Goal: Task Accomplishment & Management: Use online tool/utility

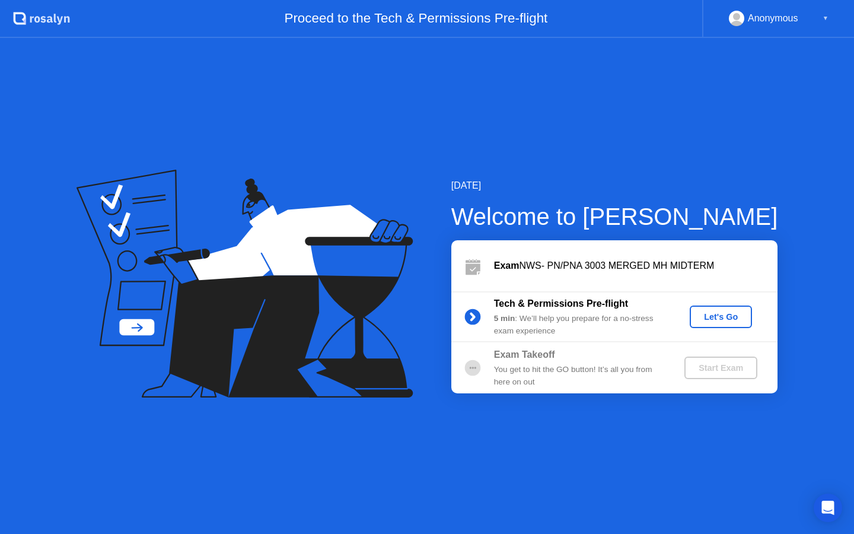
click at [713, 314] on div "Let's Go" at bounding box center [720, 316] width 53 height 9
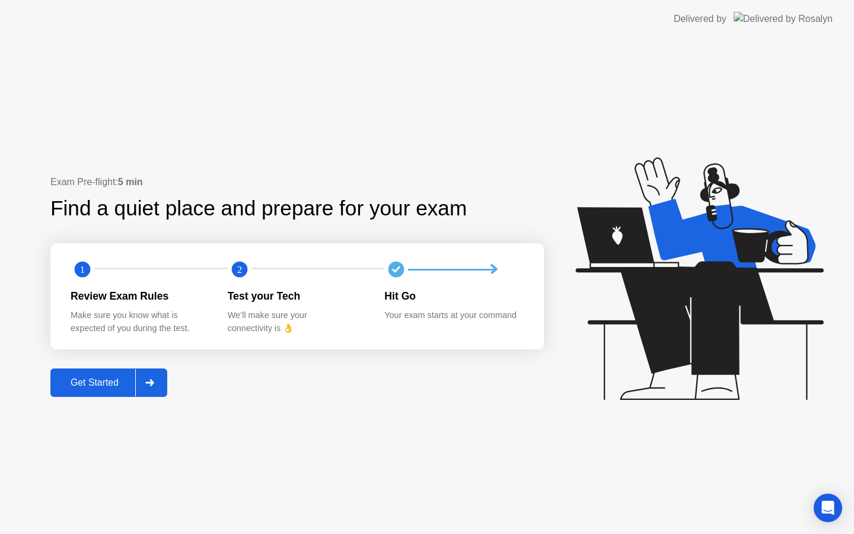
click at [100, 389] on button "Get Started" at bounding box center [108, 382] width 117 height 28
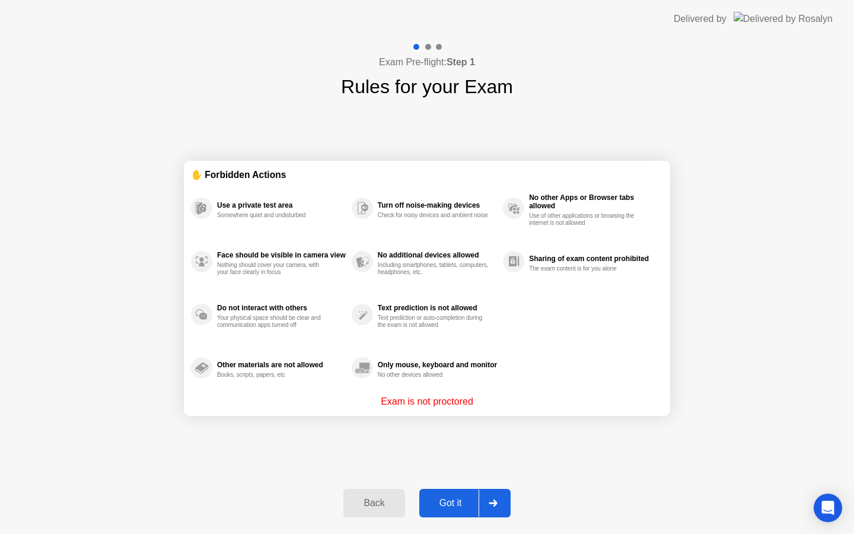
click at [461, 497] on div "Got it" at bounding box center [451, 502] width 56 height 11
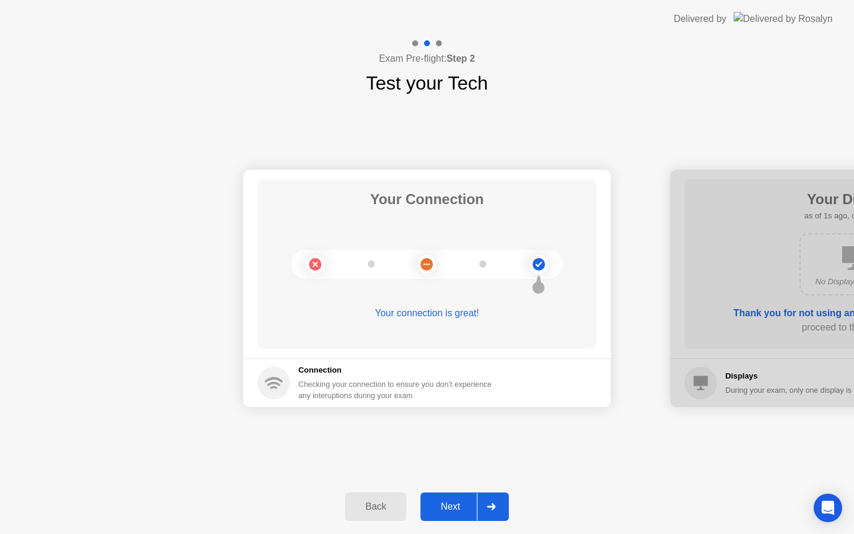
click at [468, 501] on div "Next" at bounding box center [450, 506] width 53 height 11
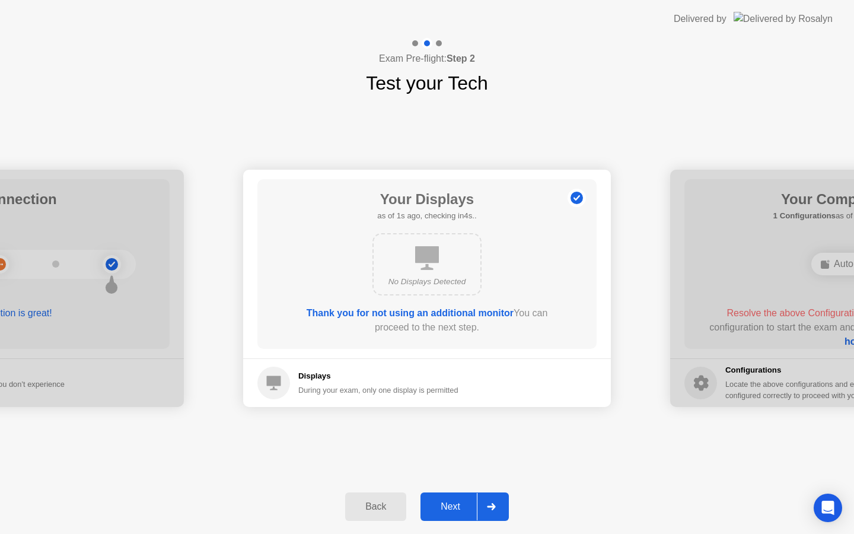
click at [468, 501] on div "Next" at bounding box center [450, 506] width 53 height 11
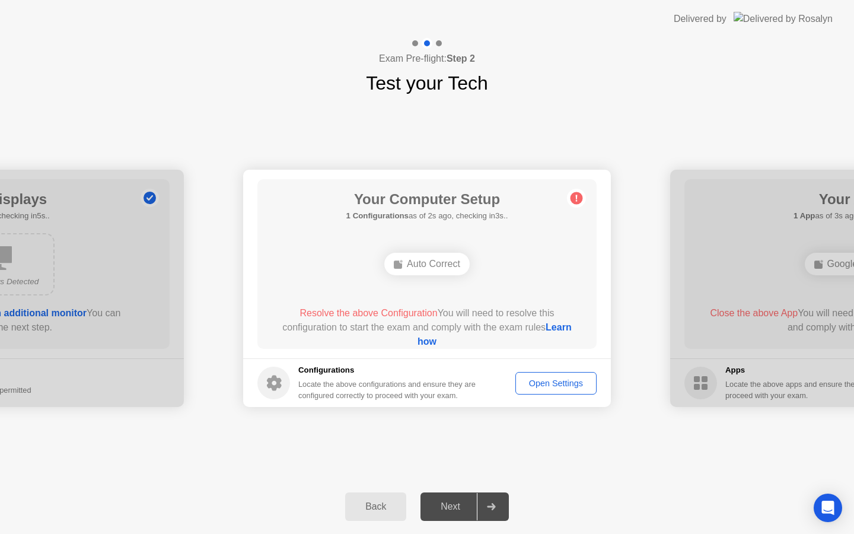
click at [442, 263] on div "Auto Correct" at bounding box center [426, 264] width 85 height 23
click at [523, 381] on div "Open Settings" at bounding box center [555, 382] width 73 height 9
click at [554, 380] on div "Open Settings" at bounding box center [555, 382] width 73 height 9
click at [393, 501] on div "Back" at bounding box center [376, 506] width 54 height 11
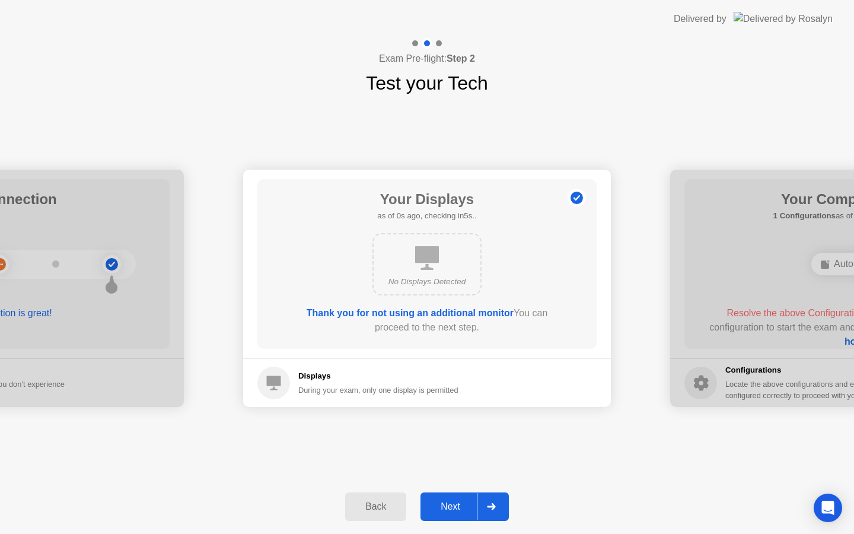
click at [466, 501] on div "Next" at bounding box center [450, 506] width 53 height 11
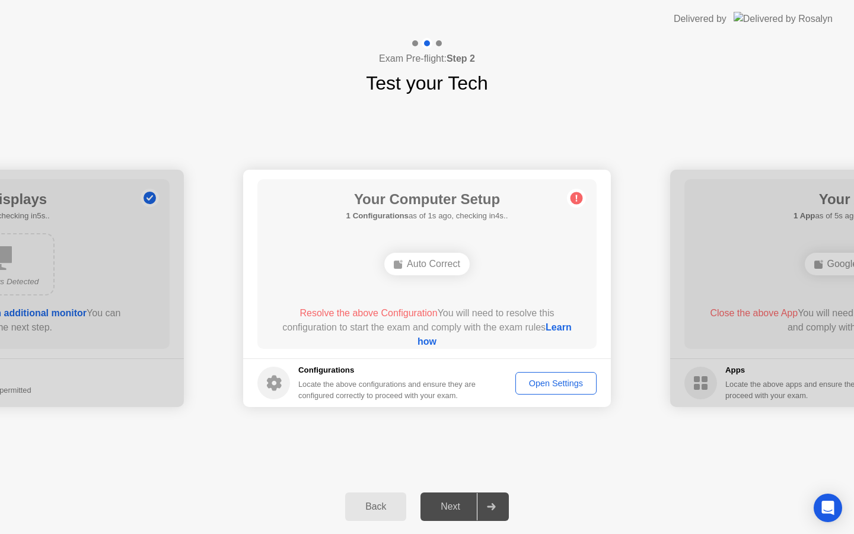
click at [451, 257] on div "Auto Correct" at bounding box center [426, 264] width 85 height 23
click at [443, 276] on div "Auto Correct" at bounding box center [426, 264] width 271 height 32
click at [442, 276] on div "Auto Correct" at bounding box center [426, 264] width 271 height 32
click at [536, 382] on div "Open Settings" at bounding box center [555, 382] width 73 height 9
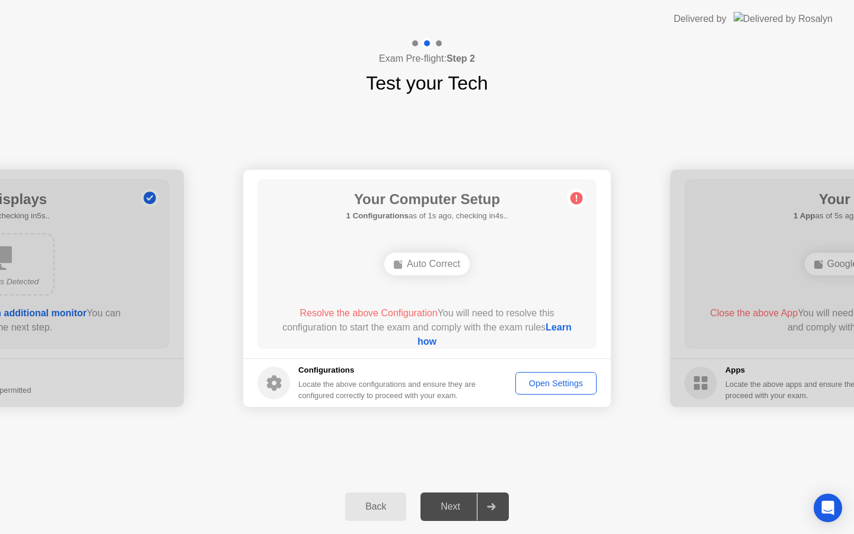
click at [439, 343] on link "Learn how" at bounding box center [494, 334] width 154 height 24
click at [387, 510] on div "Back" at bounding box center [376, 506] width 54 height 11
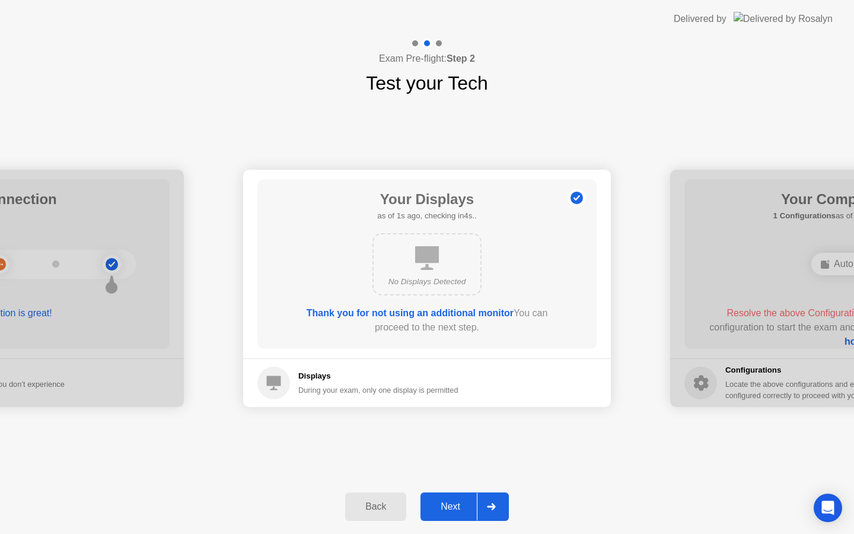
click at [450, 497] on button "Next" at bounding box center [464, 506] width 88 height 28
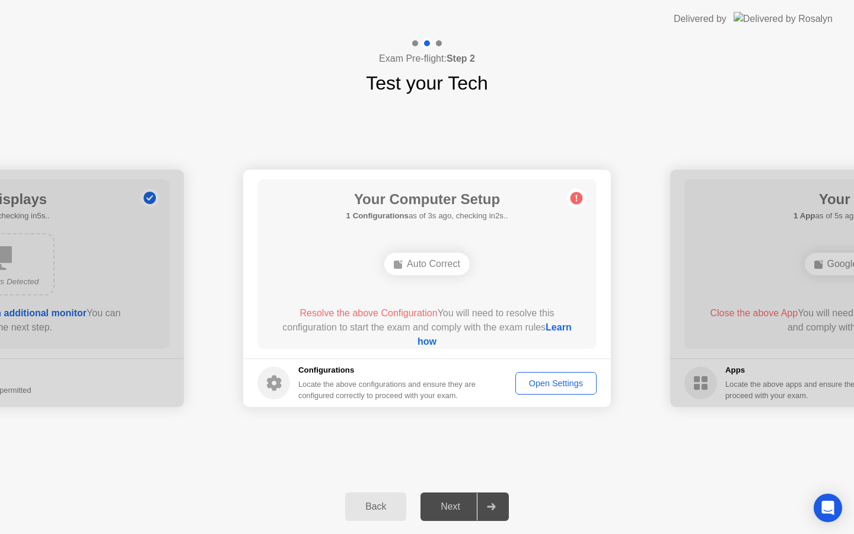
click at [538, 386] on div "Open Settings" at bounding box center [555, 382] width 73 height 9
click at [441, 340] on link "Learn how" at bounding box center [494, 334] width 154 height 24
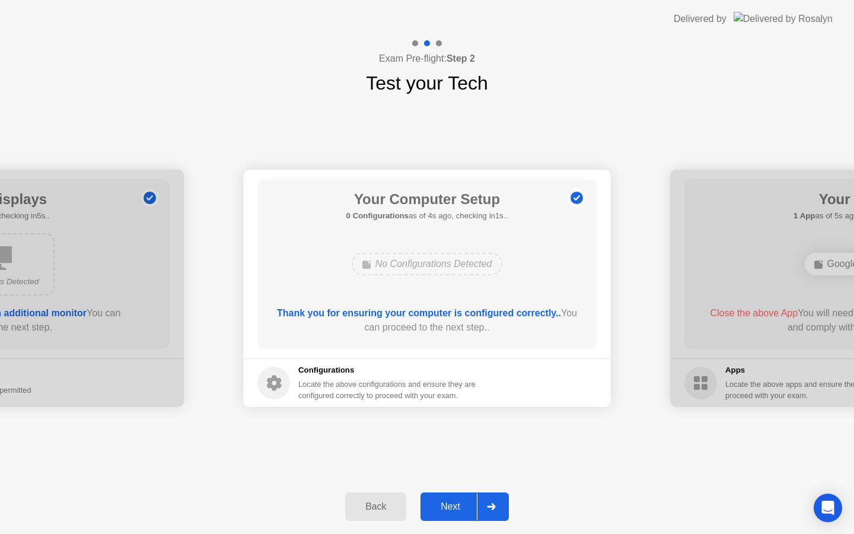
click at [465, 496] on button "Next" at bounding box center [464, 506] width 88 height 28
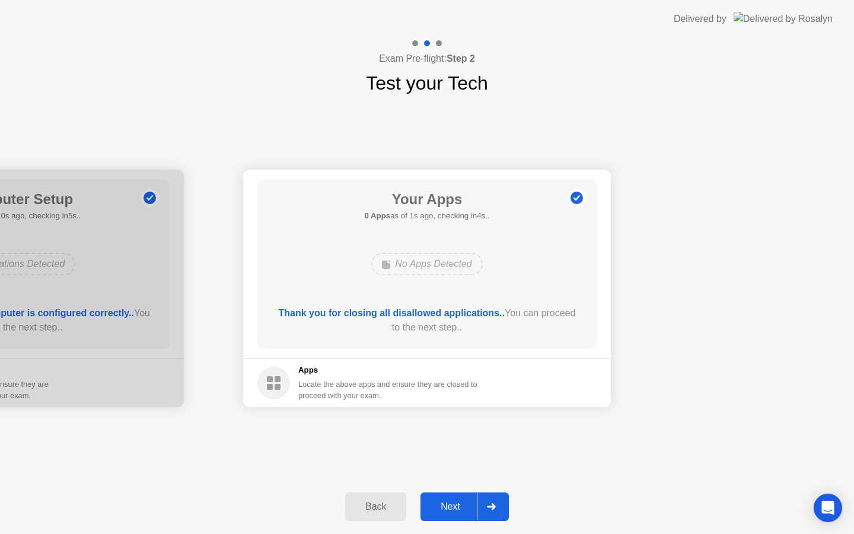
click at [456, 506] on div "Next" at bounding box center [450, 506] width 53 height 11
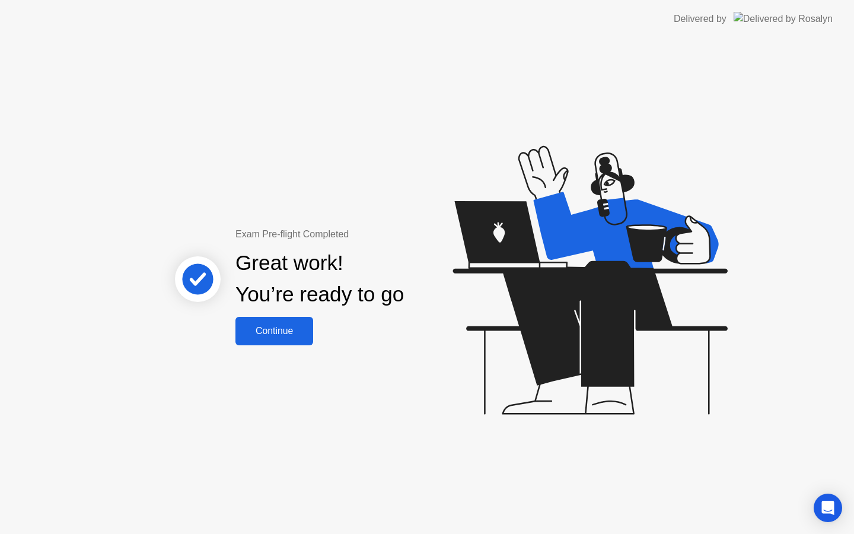
click at [283, 341] on button "Continue" at bounding box center [274, 331] width 78 height 28
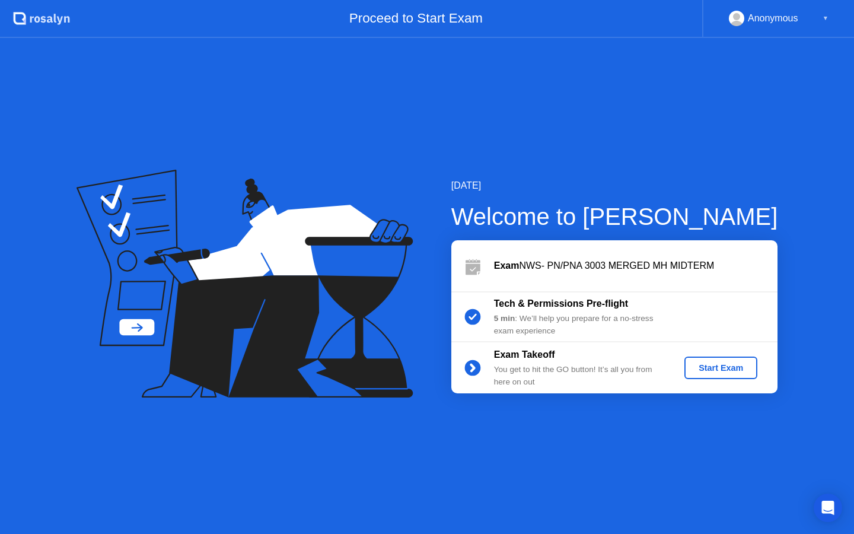
click at [728, 365] on div "Start Exam" at bounding box center [720, 367] width 63 height 9
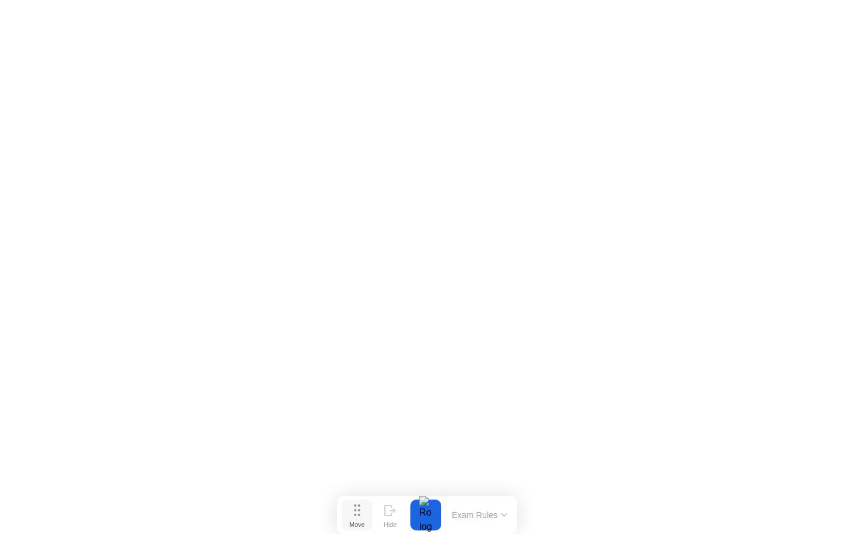
click at [349, 512] on button "Move" at bounding box center [356, 514] width 31 height 31
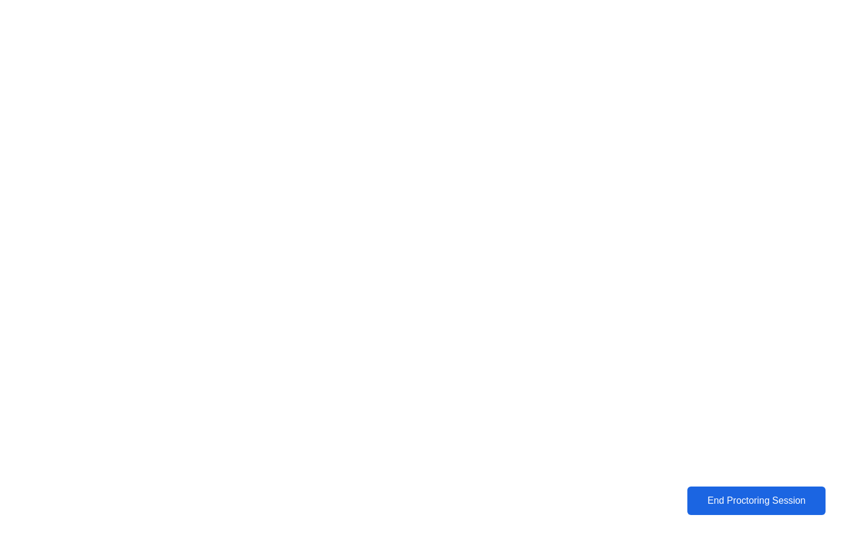
click at [742, 486] on button "End Proctoring Session" at bounding box center [756, 500] width 138 height 28
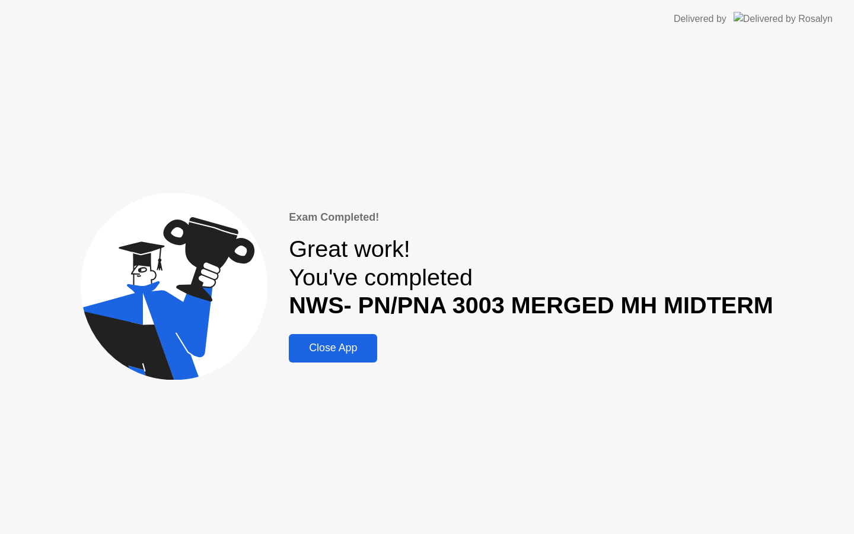
click at [309, 343] on div "Close App" at bounding box center [332, 347] width 81 height 12
